Goal: Task Accomplishment & Management: Manage account settings

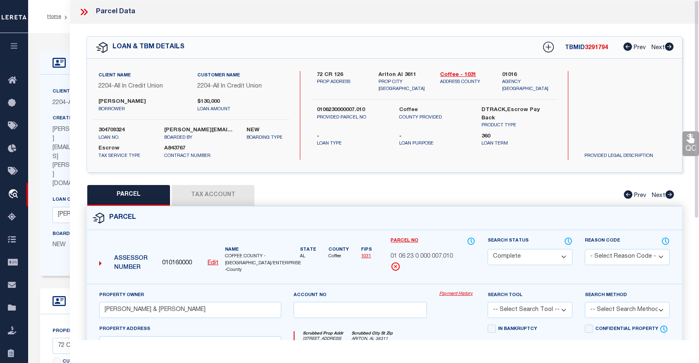
select select "CP"
select select "15344"
select select "Escrow"
select select "Coffee"
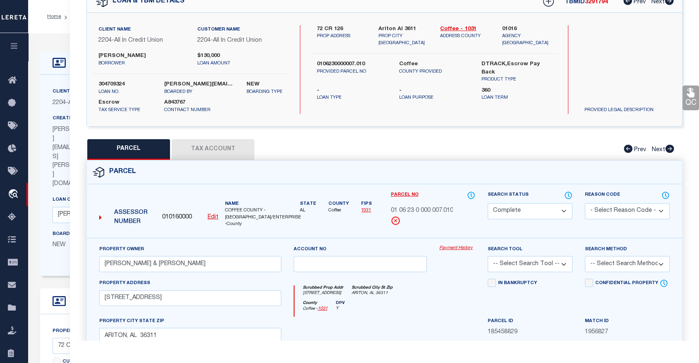
click at [323, 307] on link "1031" at bounding box center [322, 309] width 10 height 5
click at [203, 148] on button "Tax Account" at bounding box center [213, 149] width 83 height 21
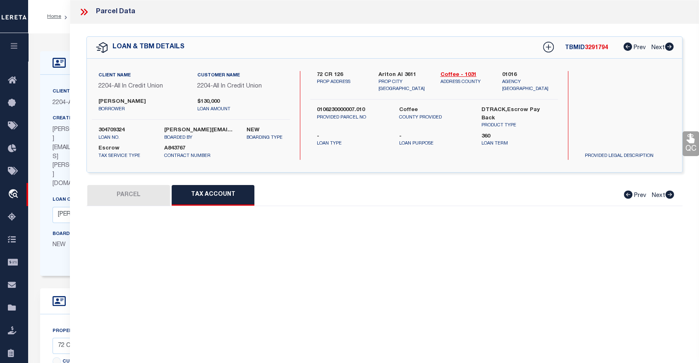
scroll to position [0, 0]
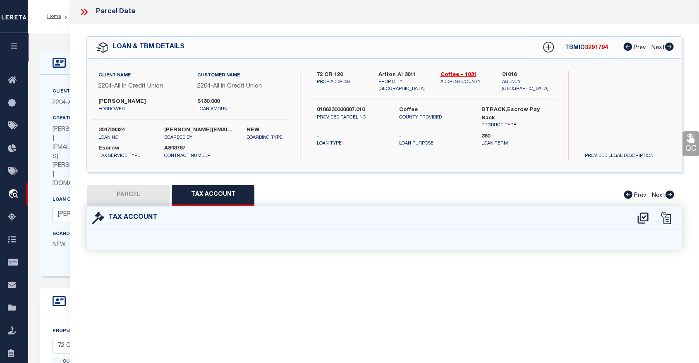
select select "100"
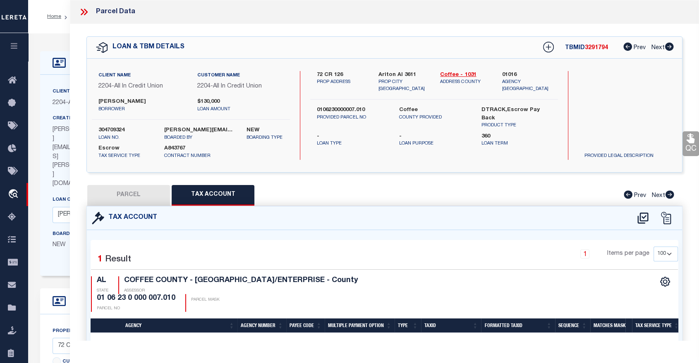
click at [137, 193] on button "PARCEL" at bounding box center [128, 195] width 83 height 21
select select "AS"
checkbox input "false"
select select "CP"
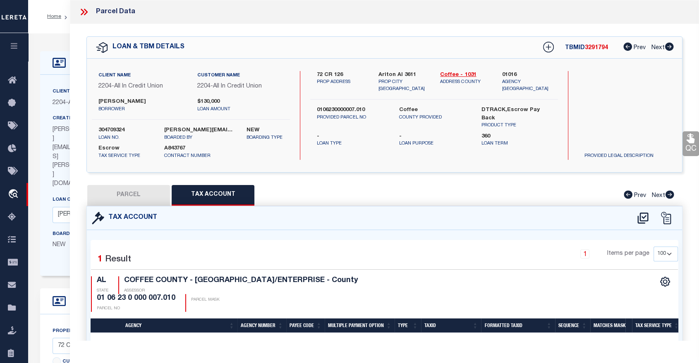
type input "CHAMBERS ROBERT & JOAN E"
select select
type input "72 COUNTY ROAD 126"
checkbox input "false"
type input "ARITON, AL 36311"
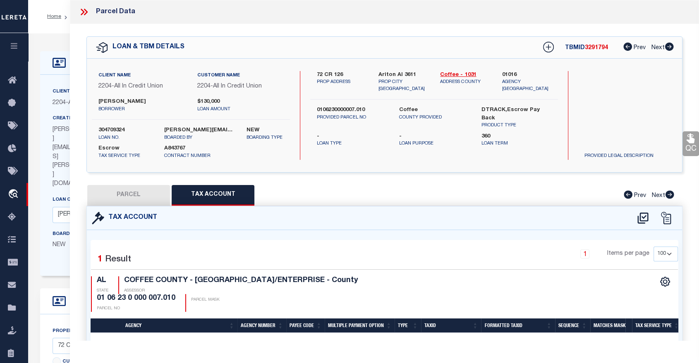
type textarea "BEG AT INT OF E L OF SW 1 4 OF SE 1 4 & N R W OF CO RD 127 TH SW LY 370 S; N LY…"
type textarea "Tax ID Special Project"
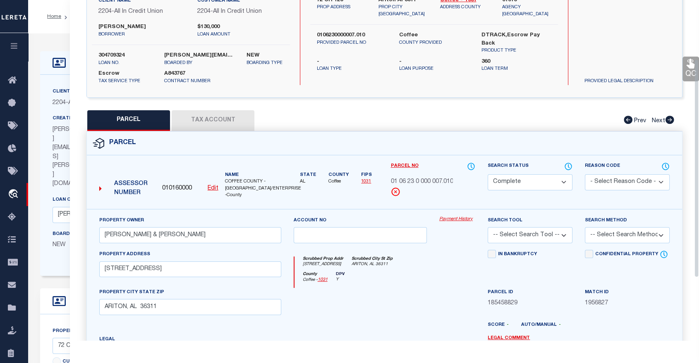
scroll to position [52, 0]
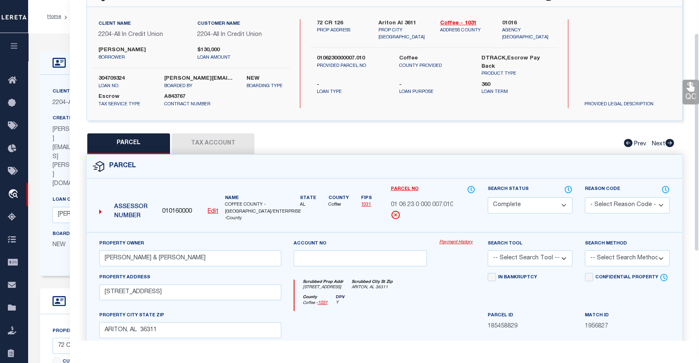
click at [208, 146] on button "Tax Account" at bounding box center [213, 144] width 83 height 21
select select "100"
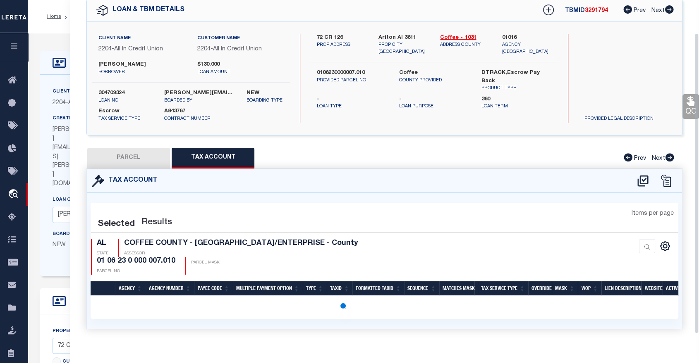
select select "100"
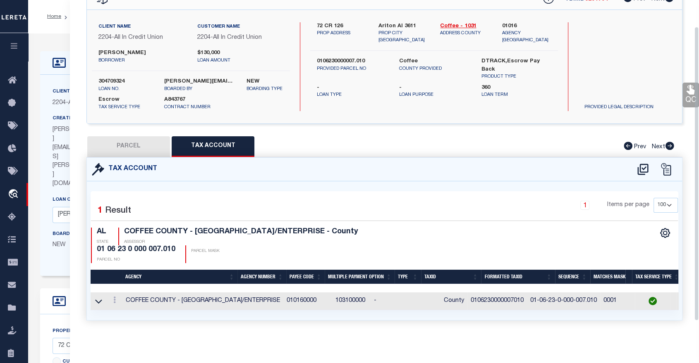
scroll to position [0, 0]
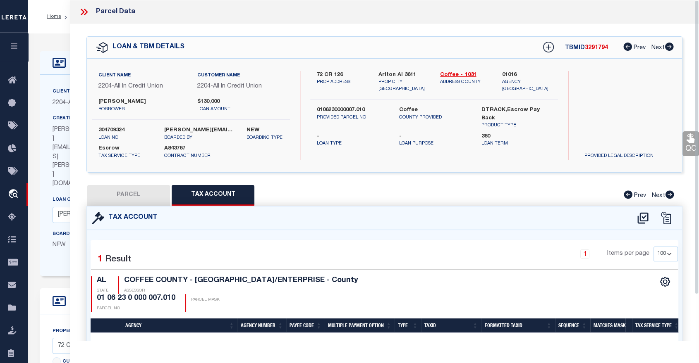
click at [82, 12] on icon at bounding box center [84, 12] width 11 height 11
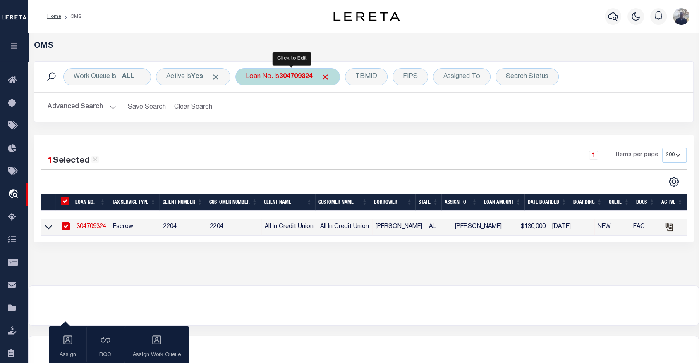
click at [299, 79] on b "304709324" at bounding box center [295, 77] width 33 height 7
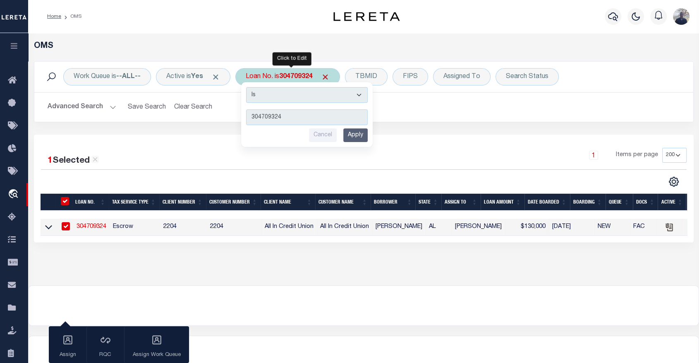
type input "300716259"
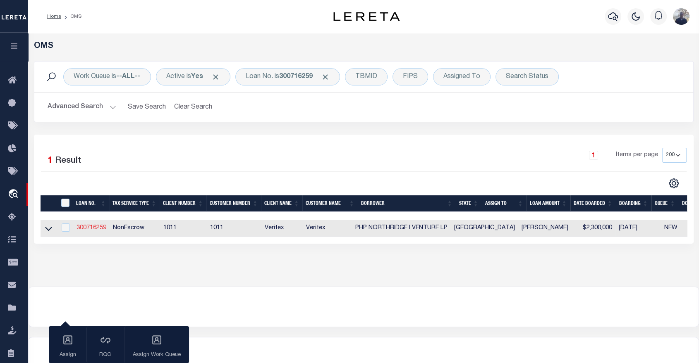
click at [83, 227] on link "300716259" at bounding box center [91, 228] width 30 height 6
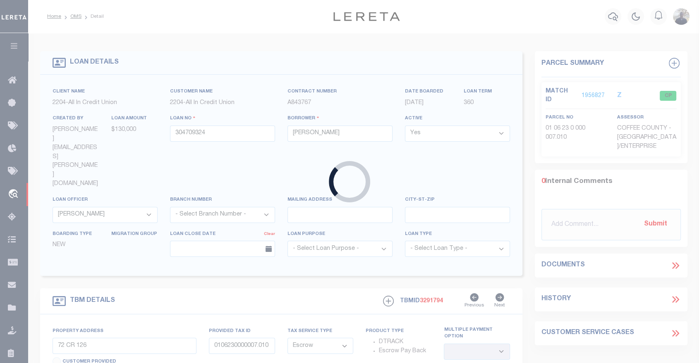
type input "300716259"
type input "PHP NORTHRIDGE I VENTURE LP"
select select
select select "NonEscrow"
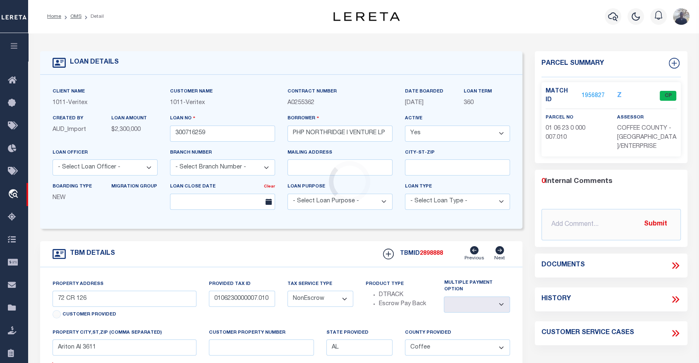
type input "2002-2006 N SH 360,"
select select
type input "GRAND PRAIRIE, TX, 75050"
type input "[GEOGRAPHIC_DATA]"
select select
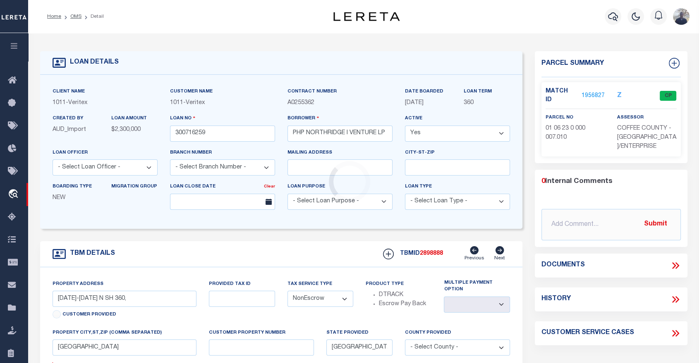
select select "149354"
select select "2348"
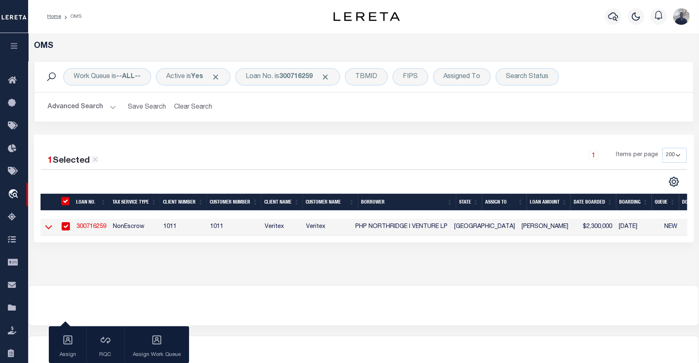
click at [48, 229] on icon at bounding box center [48, 228] width 7 height 4
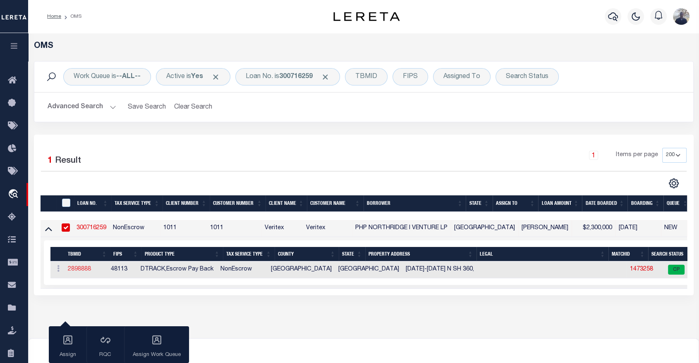
click at [75, 270] on link "2898888" at bounding box center [79, 270] width 23 height 6
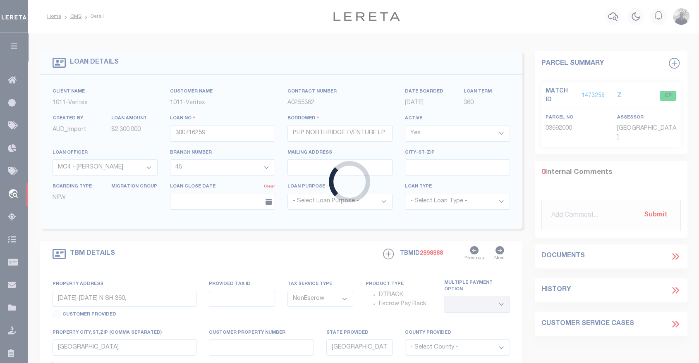
select select
select select "149354"
select select "2348"
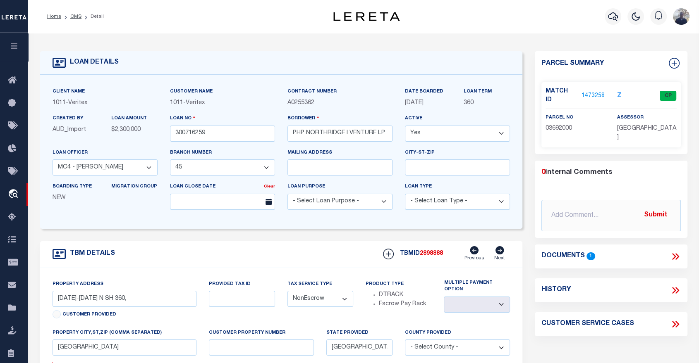
click at [593, 92] on link "1473258" at bounding box center [592, 96] width 23 height 9
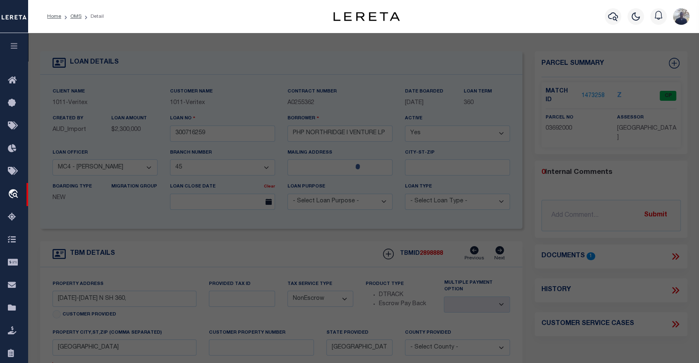
select select "AS"
checkbox input "false"
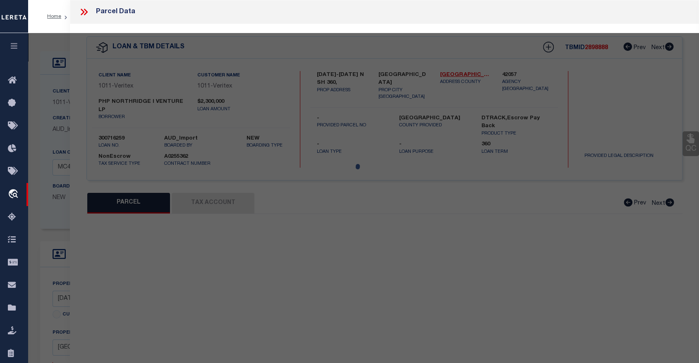
select select "CP"
type input "PHP NORTHRIDGE I VENTURE LP"
select select
type input "601 AVE R"
checkbox input "false"
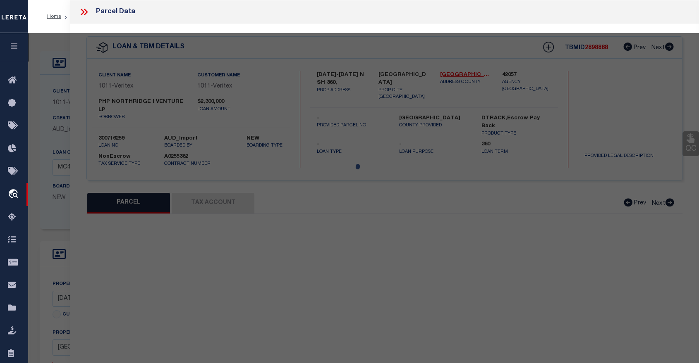
type input "GRAND PRAIRIE TX 75050"
type textarea "GSID COMM #5 INST #3 Block 1 Lot 10R1 PARCEL 1"
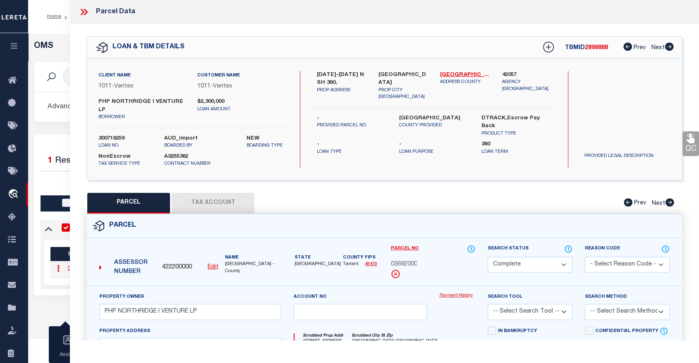
click at [85, 15] on icon at bounding box center [84, 12] width 11 height 11
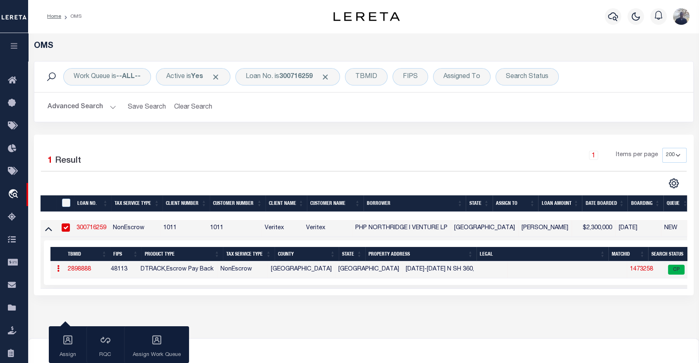
click at [91, 229] on link "300716259" at bounding box center [91, 228] width 30 height 6
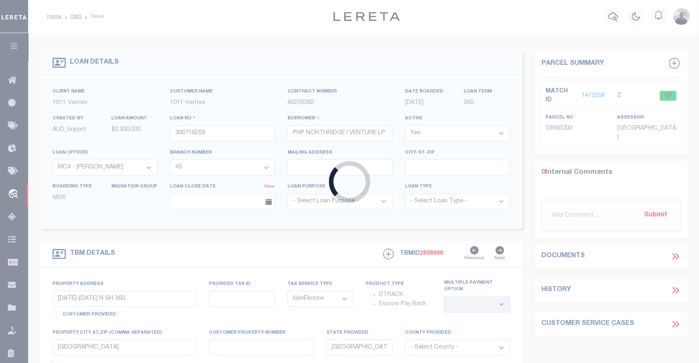
select select
select select "149354"
select select "2348"
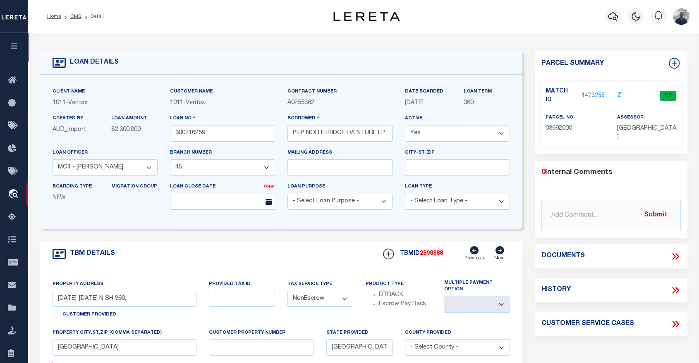
click at [500, 254] on icon at bounding box center [499, 250] width 9 height 8
click at [323, 244] on div "TBM DETAILS TBMID 2898888 Previous Next" at bounding box center [281, 254] width 482 height 26
click at [587, 92] on link "1473258" at bounding box center [592, 96] width 23 height 9
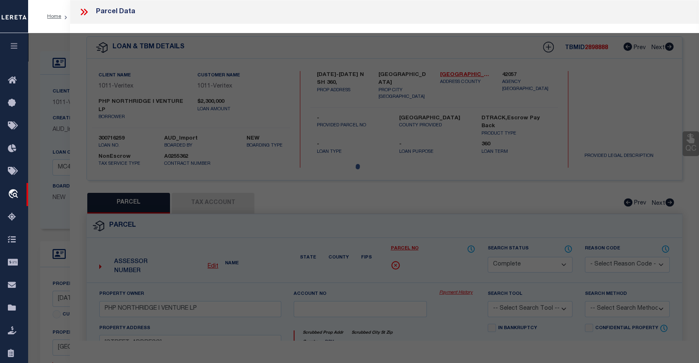
select select "AS"
checkbox input "false"
select select "CP"
type input "PHP NORTHRIDGE I VENTURE LP"
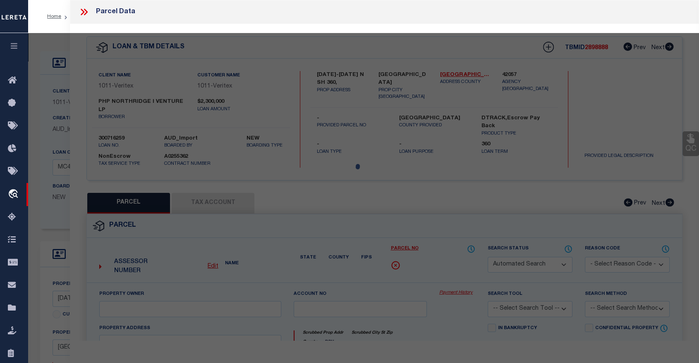
select select
type input "601 AVE R"
checkbox input "false"
type input "GRAND PRAIRIE TX 75050"
type textarea "GSID COMM #5 INST #3 Block 1 Lot 10R1 PARCEL 1"
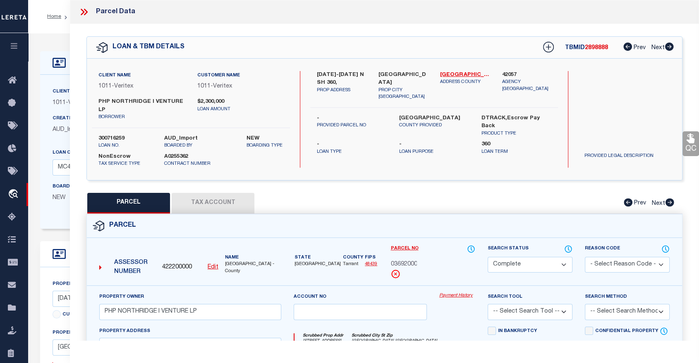
click at [83, 10] on icon at bounding box center [84, 12] width 11 height 11
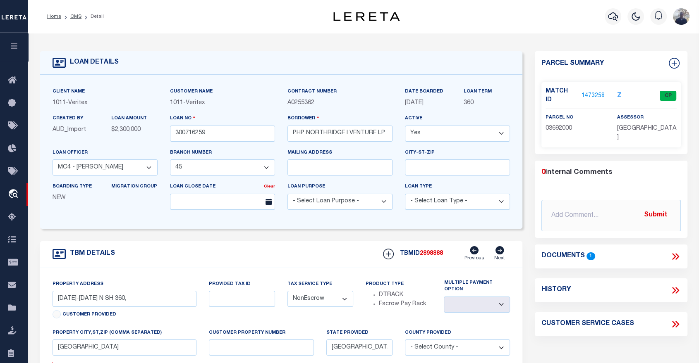
click at [235, 12] on div "Home OMS Detail" at bounding box center [177, 16] width 272 height 17
click at [568, 7] on div "Profile Sign out" at bounding box center [557, 16] width 272 height 29
click at [611, 18] on icon "button" at bounding box center [613, 17] width 10 height 10
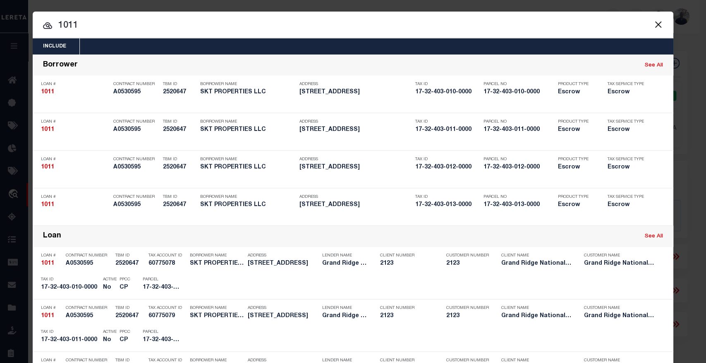
click at [656, 24] on button "Close" at bounding box center [657, 24] width 11 height 11
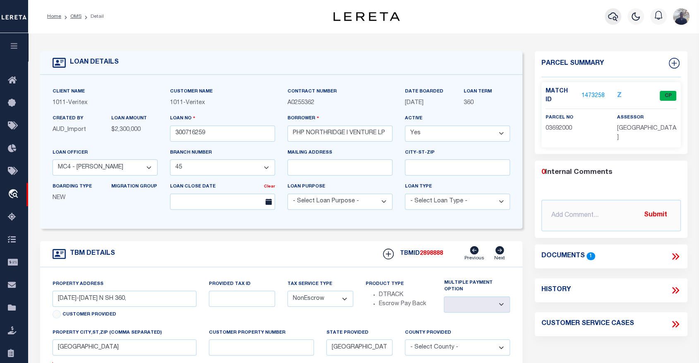
click at [611, 19] on icon "button" at bounding box center [613, 16] width 10 height 9
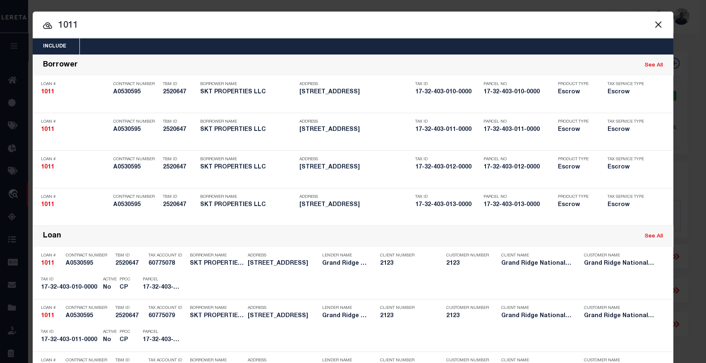
click at [655, 27] on button "Close" at bounding box center [657, 24] width 11 height 11
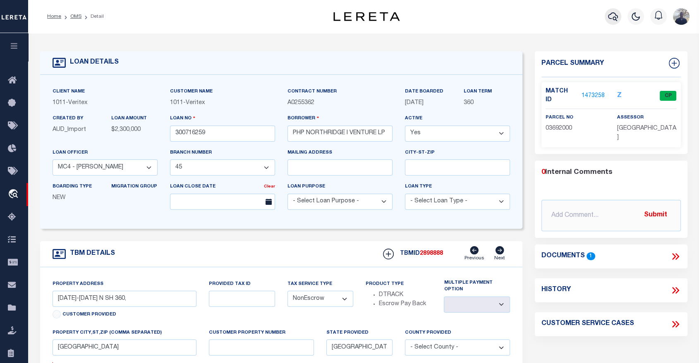
click at [612, 21] on icon "button" at bounding box center [613, 17] width 10 height 10
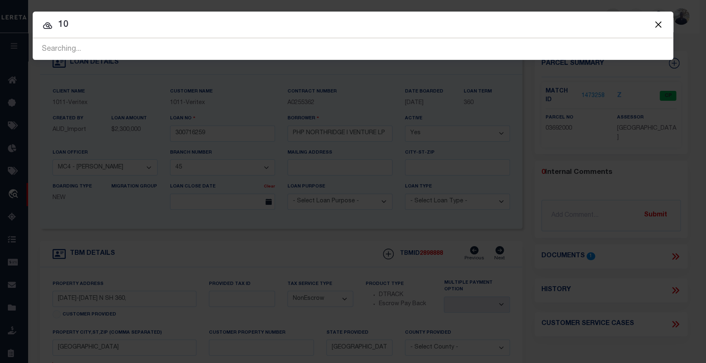
type input "1"
type input "v"
type input "php northridge | venture lp"
click at [656, 22] on button "Close" at bounding box center [657, 24] width 11 height 11
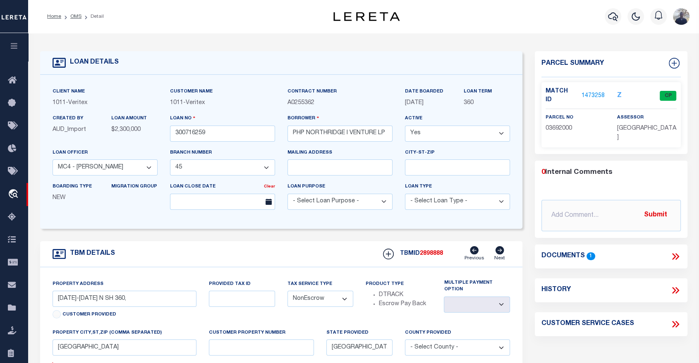
click at [14, 50] on icon "button" at bounding box center [15, 45] width 10 height 7
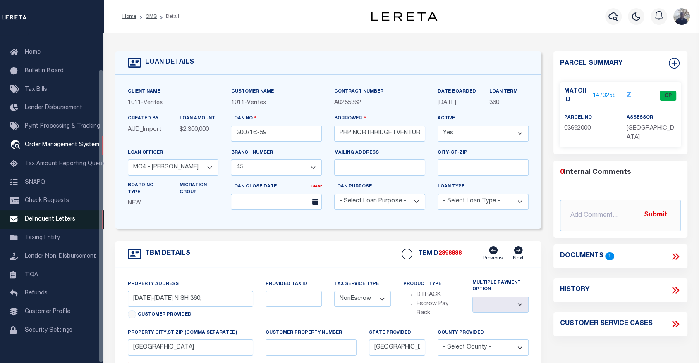
scroll to position [40, 0]
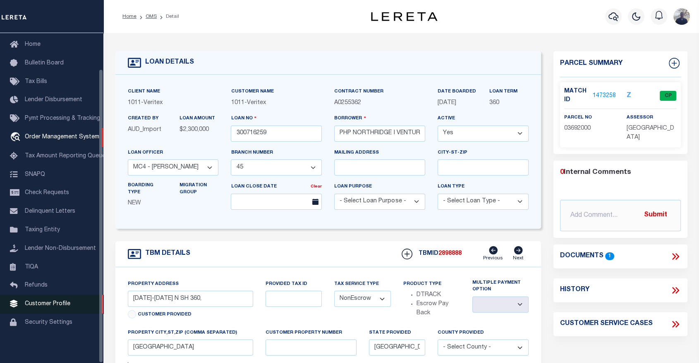
click at [49, 303] on span "Customer Profile" at bounding box center [47, 304] width 45 height 6
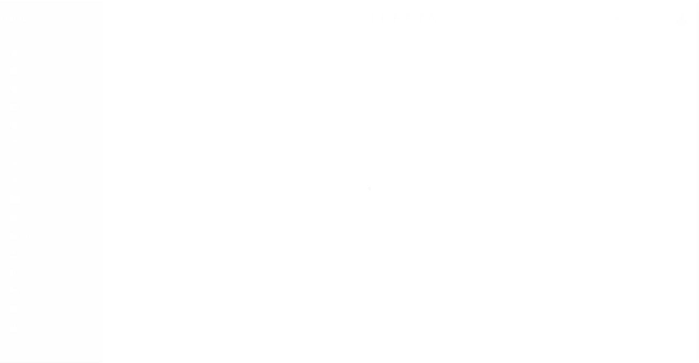
scroll to position [40, 0]
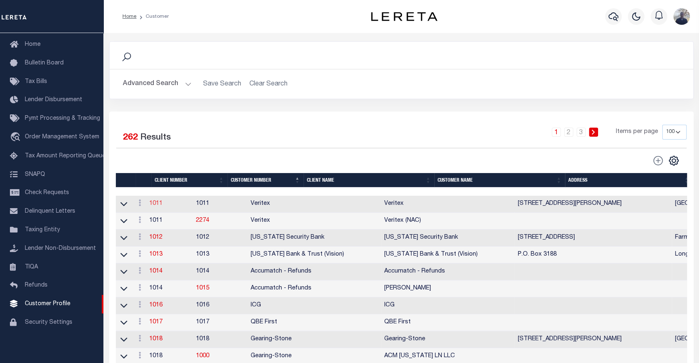
click at [159, 205] on link "1011" at bounding box center [155, 204] width 13 height 6
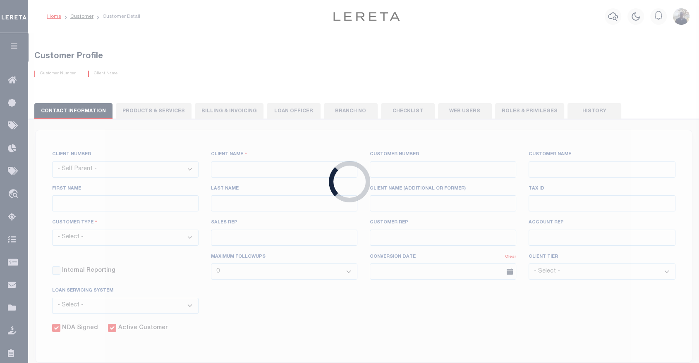
select select
type input "Veritex"
type input "1011"
type input "Veritex"
type input "Guy"
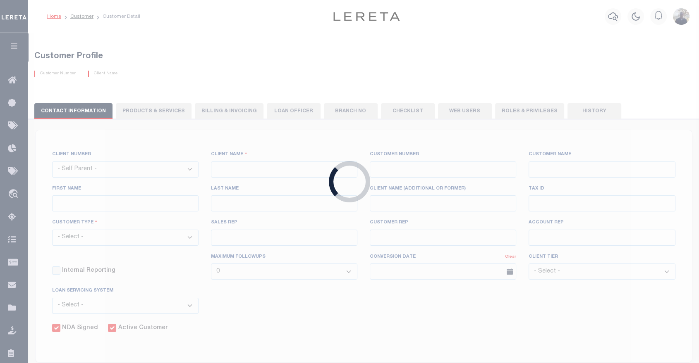
type input "[GEOGRAPHIC_DATA]"
select select "Mixed Portfolio"
type input "[PERSON_NAME]"
type input "[DATE]"
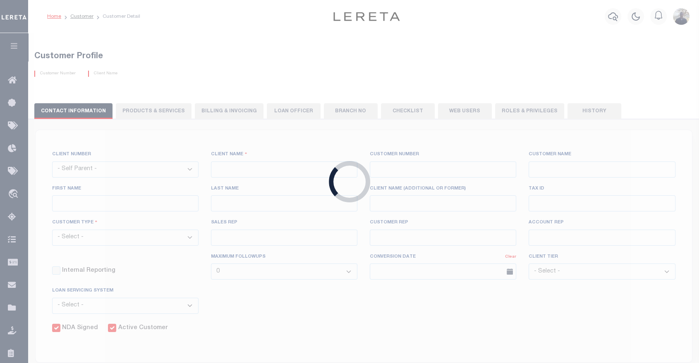
select select "Tier 3"
checkbox input "true"
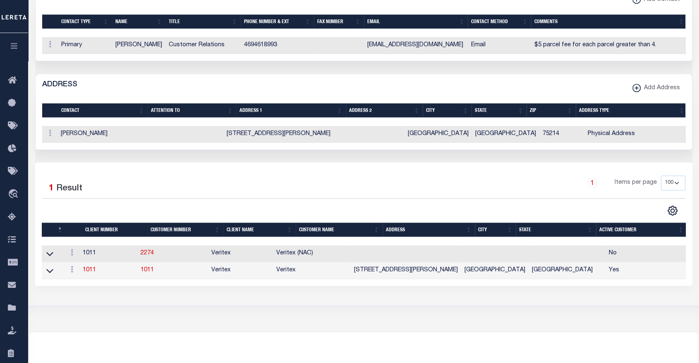
scroll to position [413, 0]
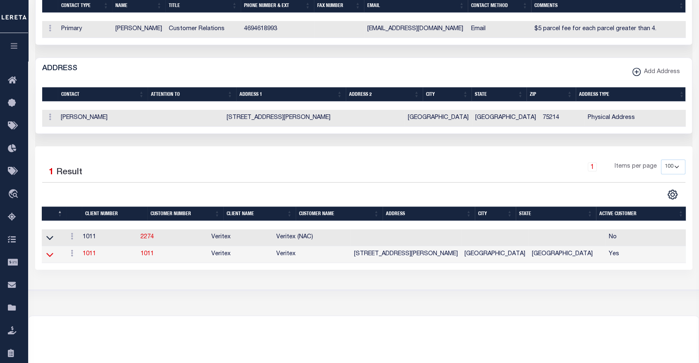
click at [49, 259] on icon at bounding box center [49, 254] width 7 height 9
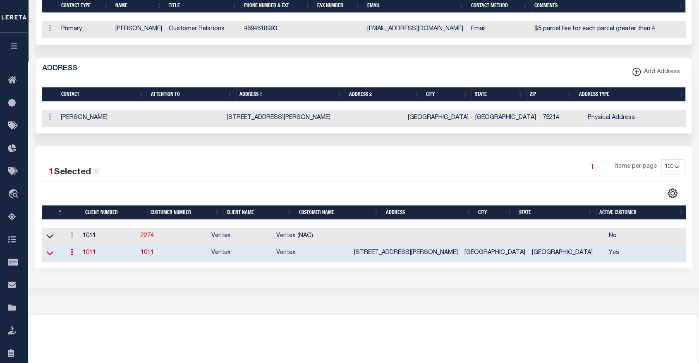
click at [49, 256] on icon at bounding box center [49, 254] width 7 height 4
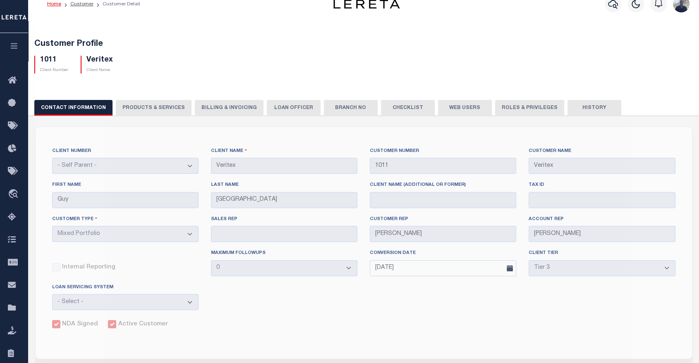
scroll to position [0, 0]
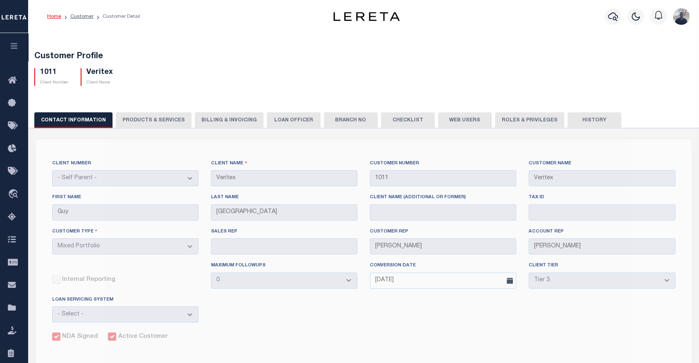
click at [151, 125] on button "PRODUCTS & SERVICES" at bounding box center [154, 120] width 76 height 16
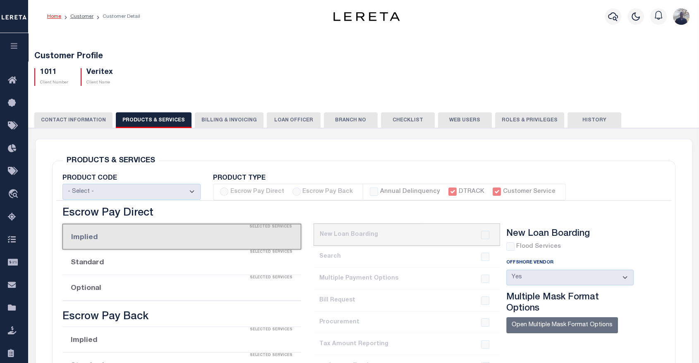
select select "STX"
radio input "true"
checkbox input "true"
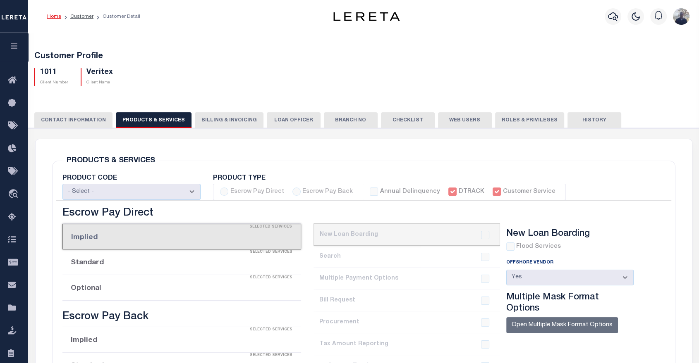
checkbox input "true"
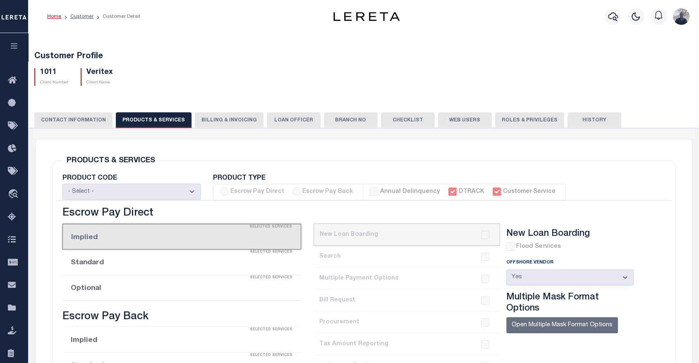
checkbox input "true"
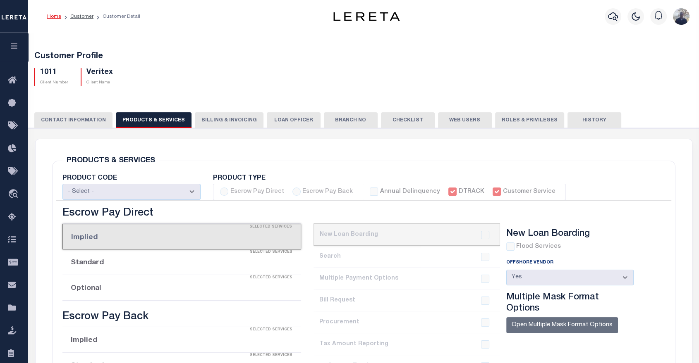
checkbox input "true"
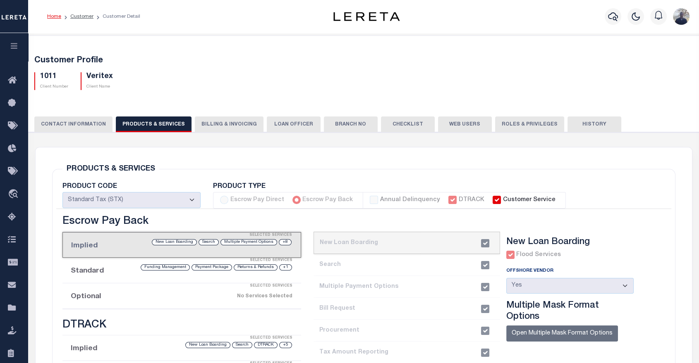
click at [211, 126] on button "Billing & Invoicing" at bounding box center [229, 125] width 69 height 16
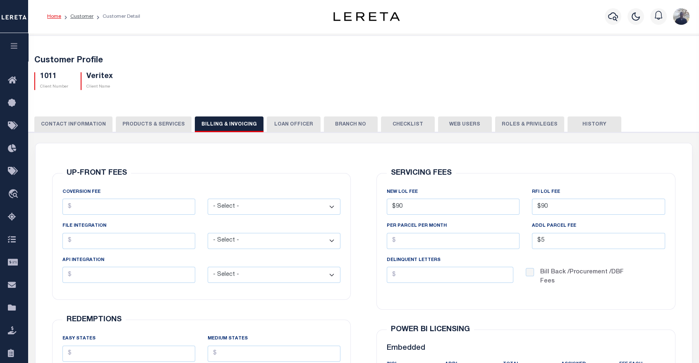
click at [286, 129] on button "LOAN OFFICER" at bounding box center [294, 125] width 54 height 16
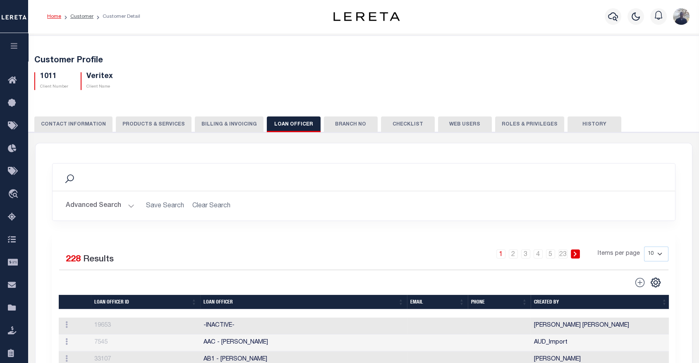
click at [341, 124] on button "Branch No" at bounding box center [351, 125] width 54 height 16
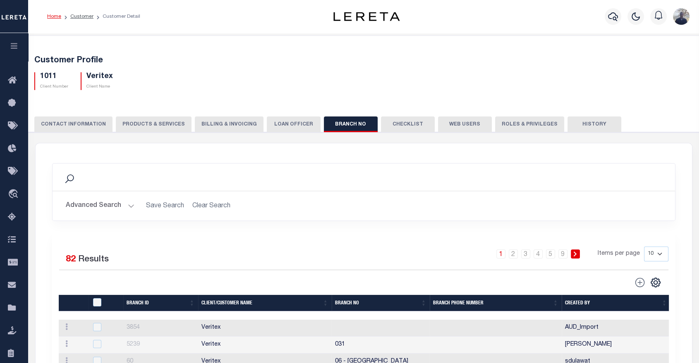
click at [392, 121] on button "Checklist" at bounding box center [408, 125] width 54 height 16
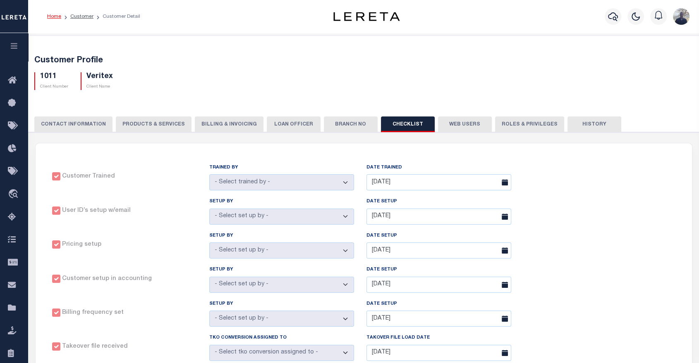
click at [453, 125] on button "Web Users" at bounding box center [465, 125] width 54 height 16
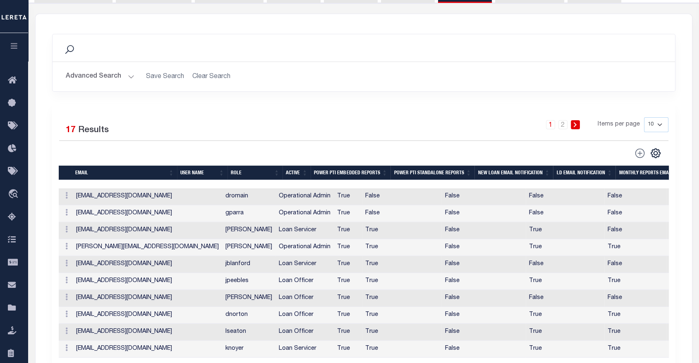
scroll to position [39, 0]
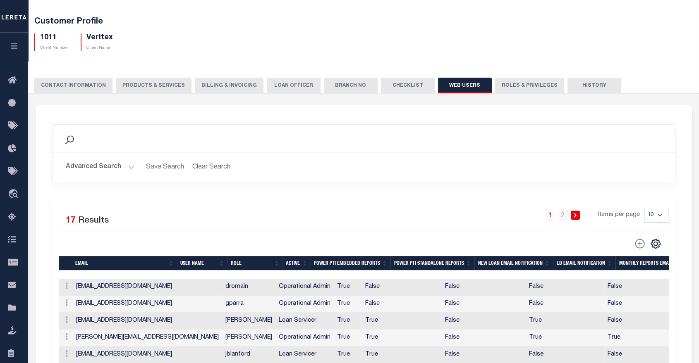
click at [507, 82] on button "Roles & Privileges" at bounding box center [529, 86] width 69 height 16
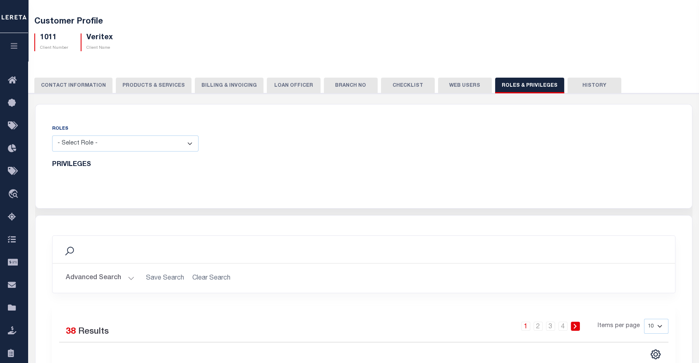
click at [582, 89] on button "History" at bounding box center [594, 86] width 54 height 16
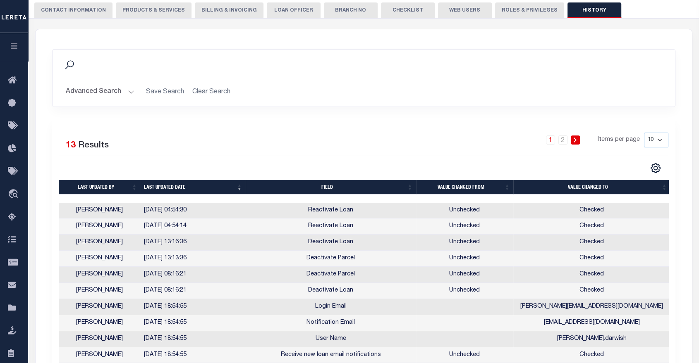
scroll to position [0, 0]
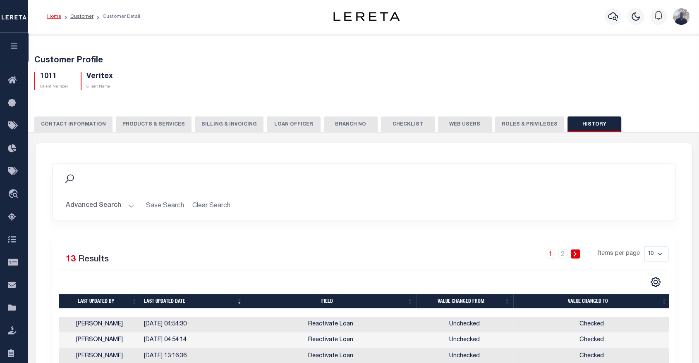
click at [296, 15] on div "Home Customer Customer Detail" at bounding box center [177, 16] width 272 height 17
click at [66, 123] on button "CONTACT INFORMATION" at bounding box center [73, 125] width 78 height 16
